Goal: Information Seeking & Learning: Learn about a topic

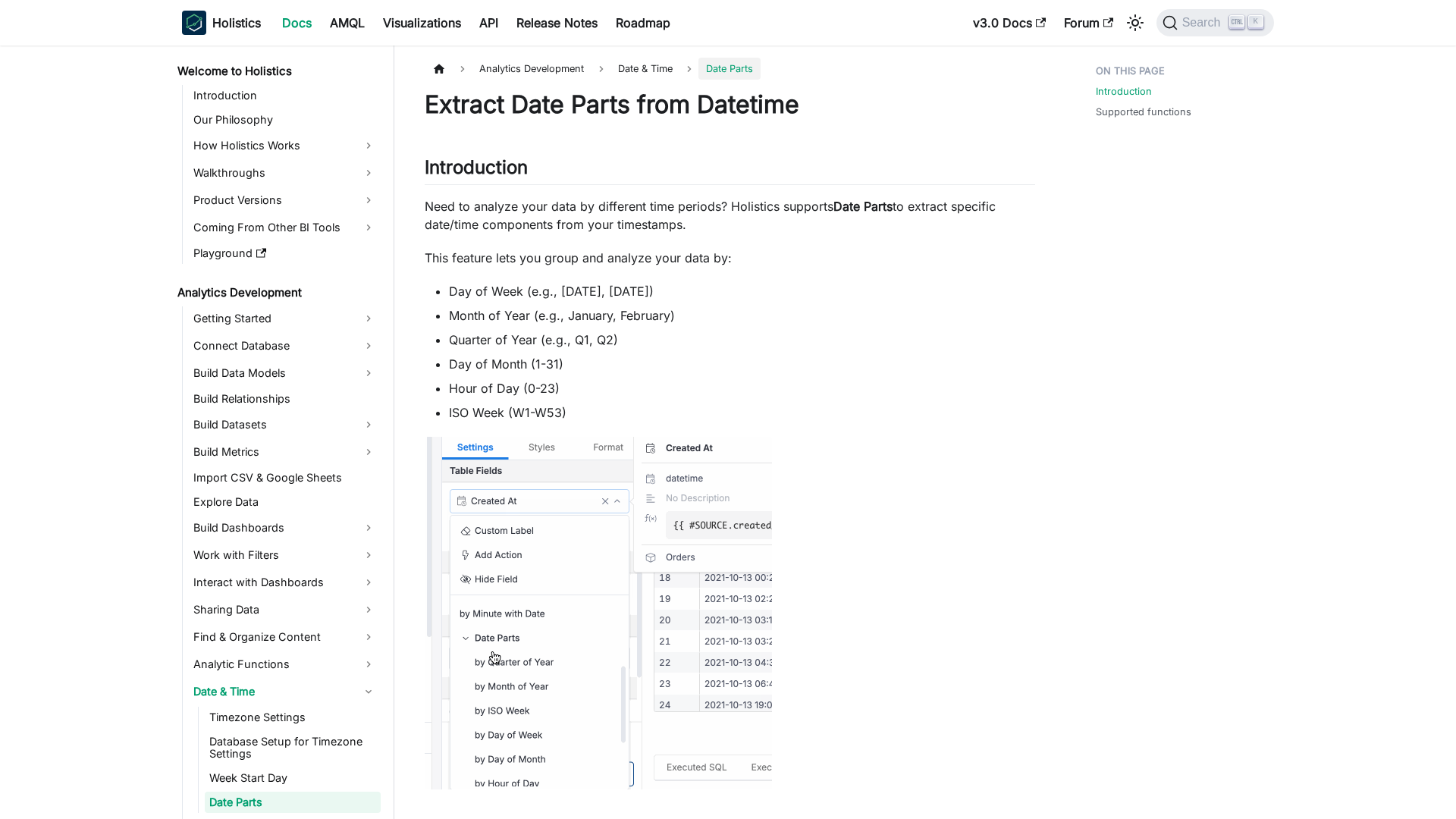
scroll to position [149, 0]
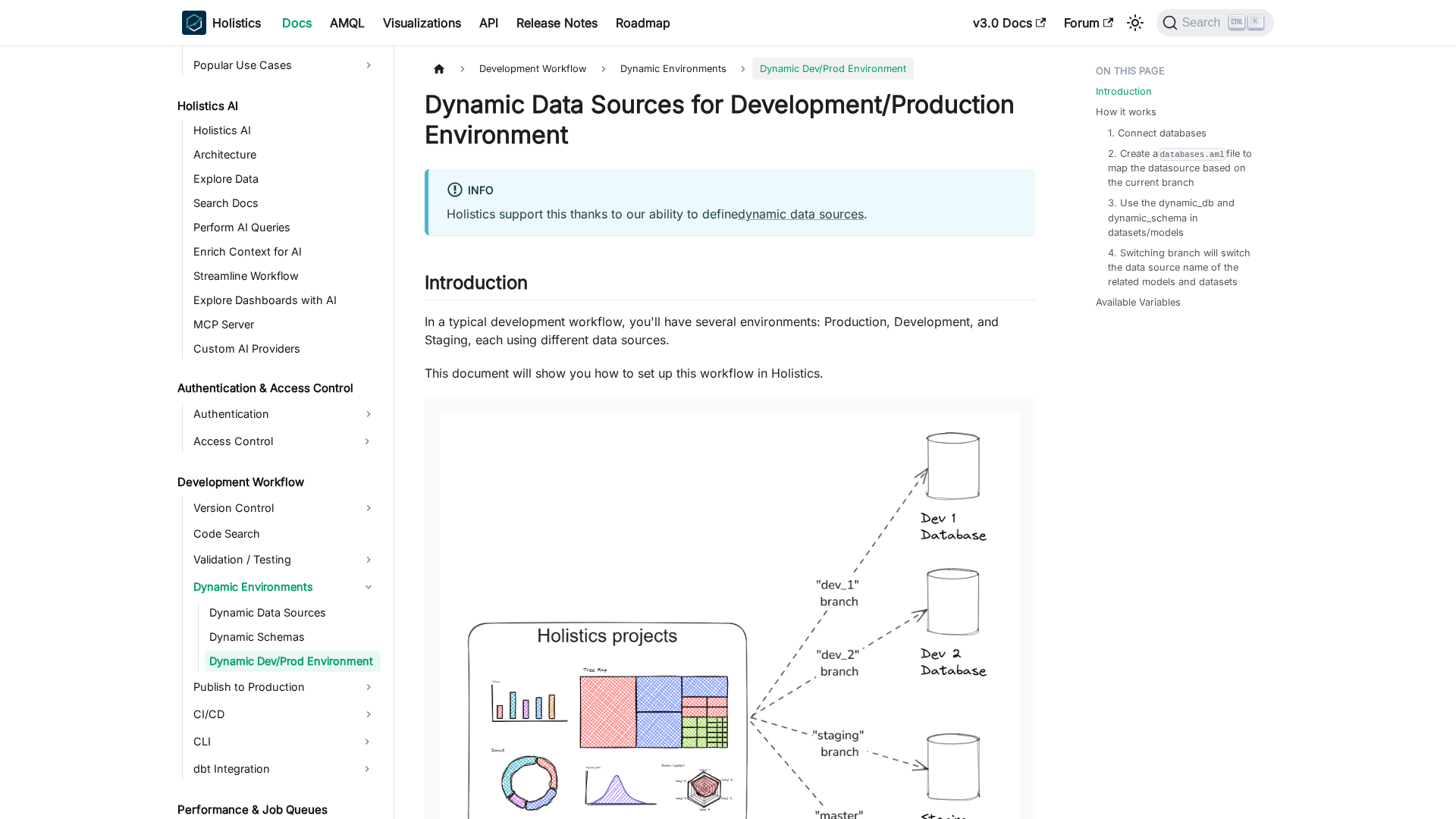
scroll to position [740, 0]
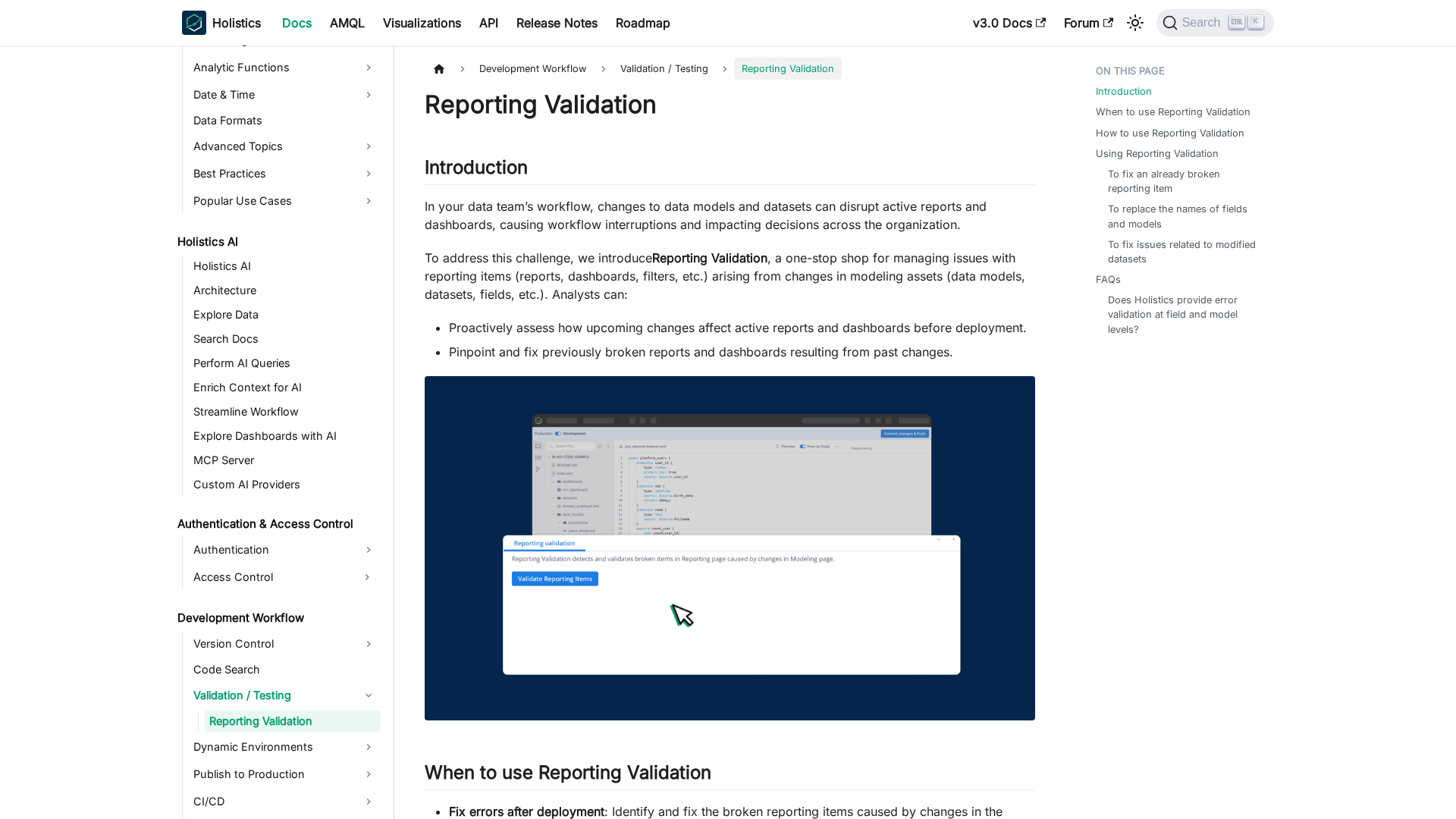
scroll to position [664, 0]
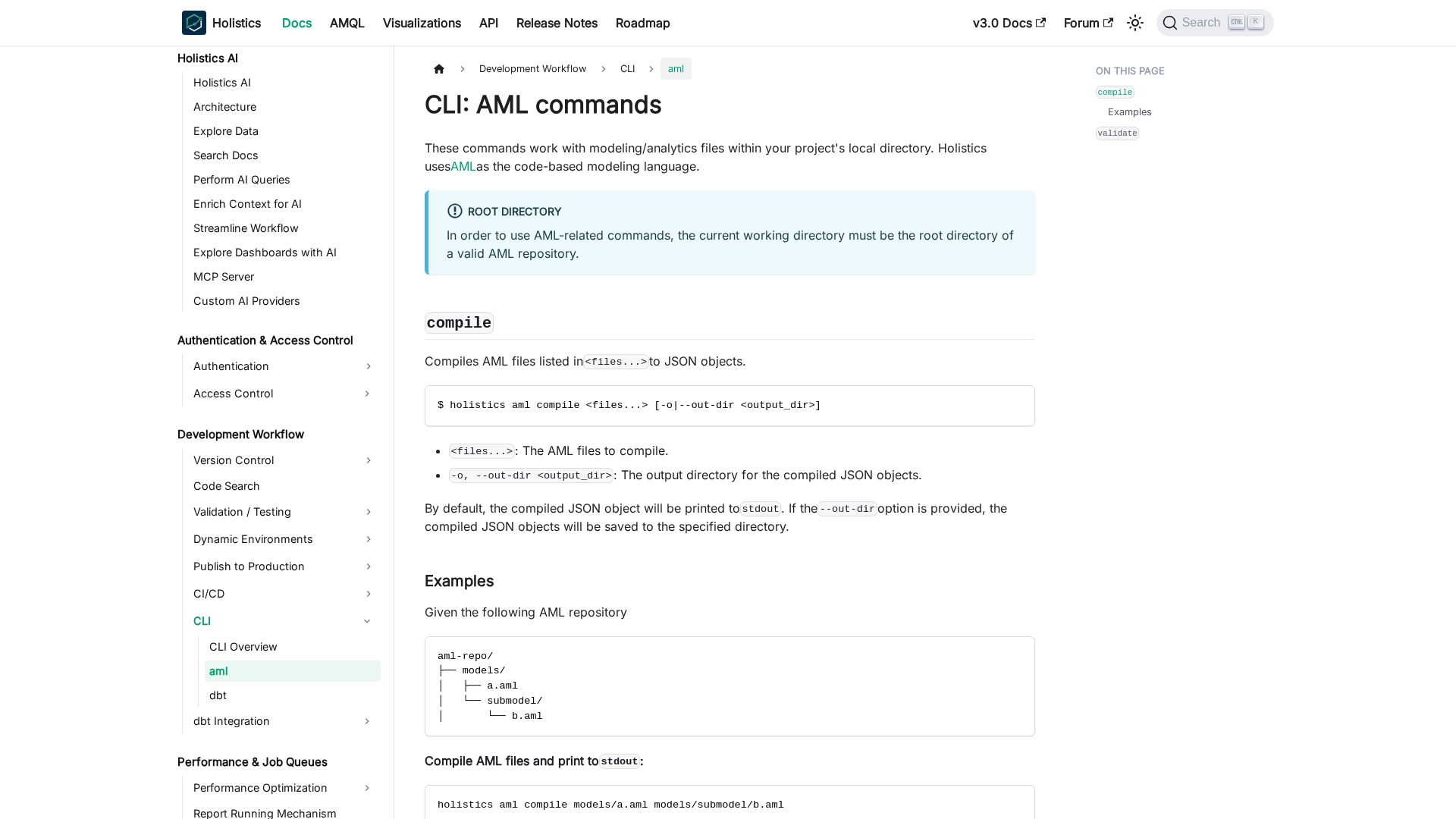
scroll to position [798, 0]
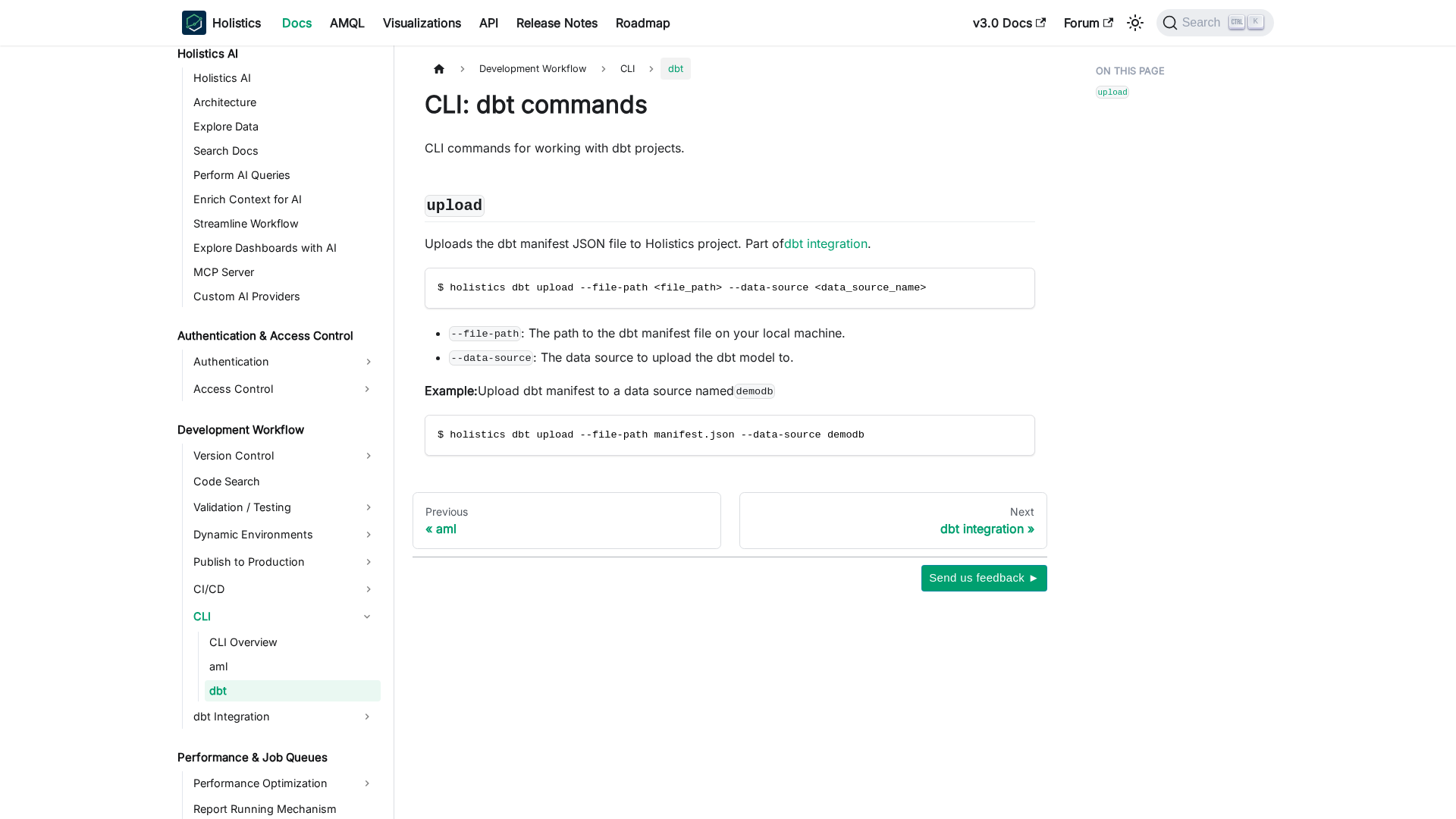
scroll to position [822, 0]
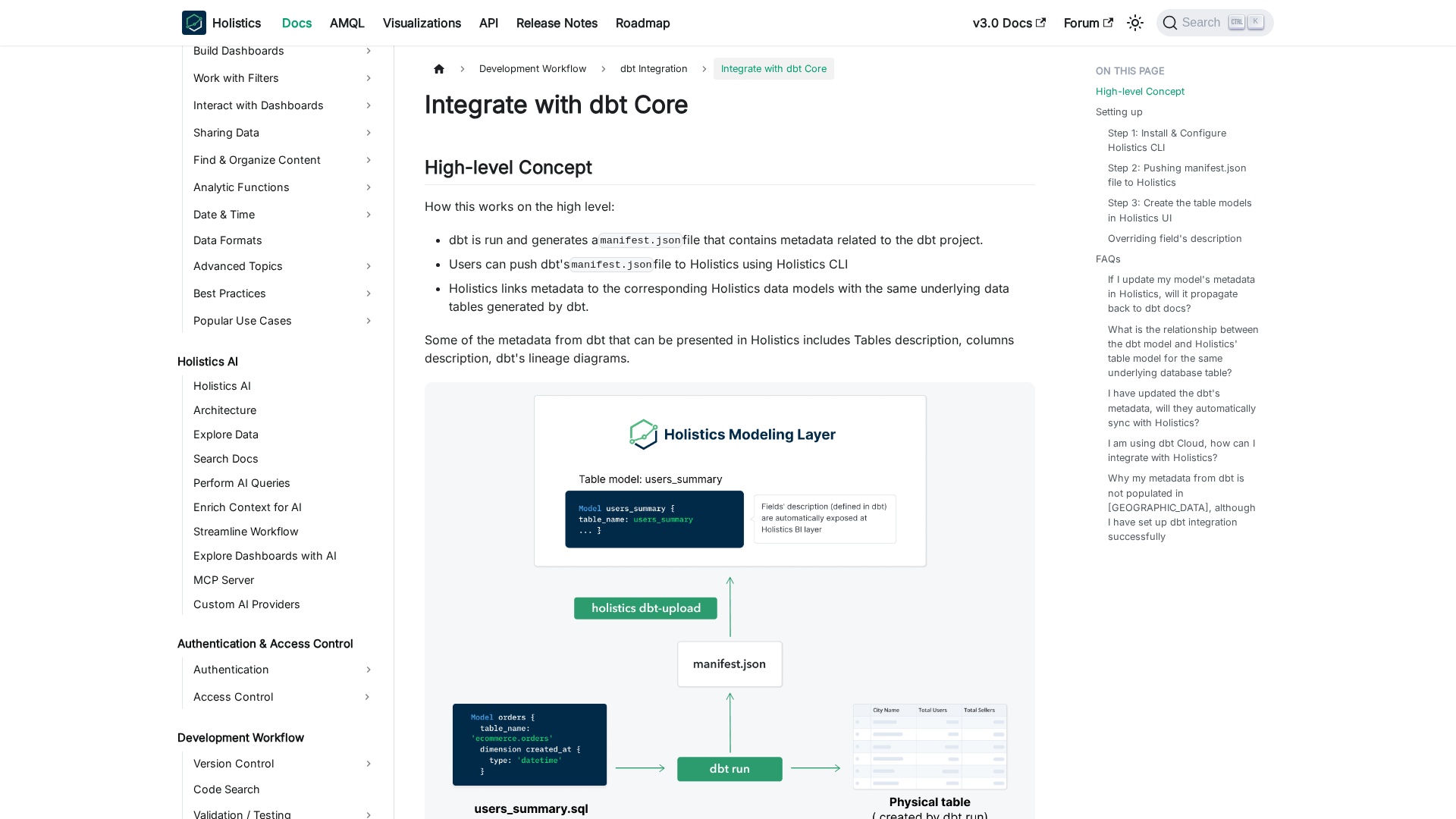
scroll to position [825, 0]
